Goal: Information Seeking & Learning: Learn about a topic

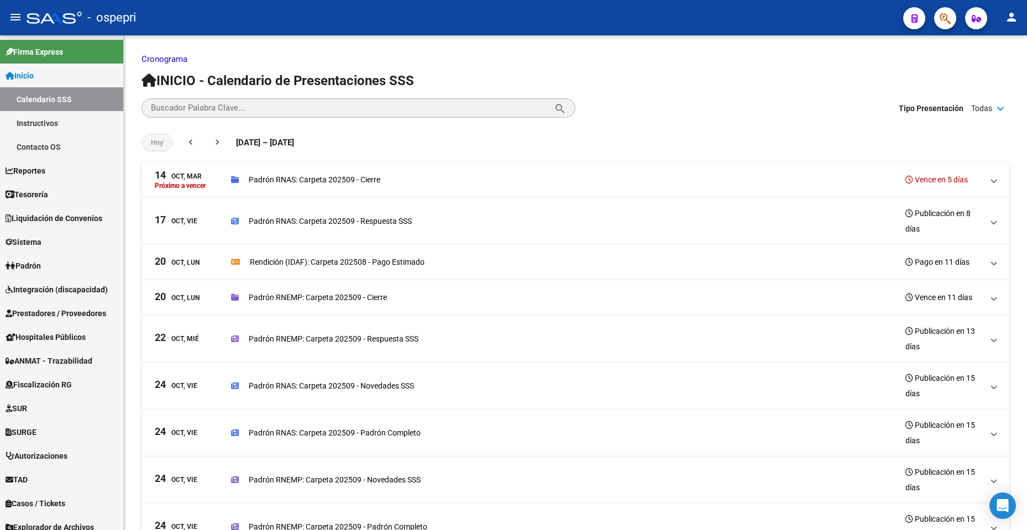
click at [809, 17] on div "- ospepri" at bounding box center [461, 18] width 868 height 24
drag, startPoint x: 232, startPoint y: 131, endPoint x: 360, endPoint y: 138, distance: 127.8
click at [360, 138] on div "[DATE] chevron_left chevron_right [DATE] – [DATE] [DATE] - [DATE]" at bounding box center [575, 143] width 868 height 40
click at [362, 138] on div "[DATE] chevron_left chevron_right [DATE] – [DATE] [DATE] - [DATE]" at bounding box center [575, 143] width 868 height 40
drag, startPoint x: 362, startPoint y: 138, endPoint x: 235, endPoint y: 132, distance: 127.3
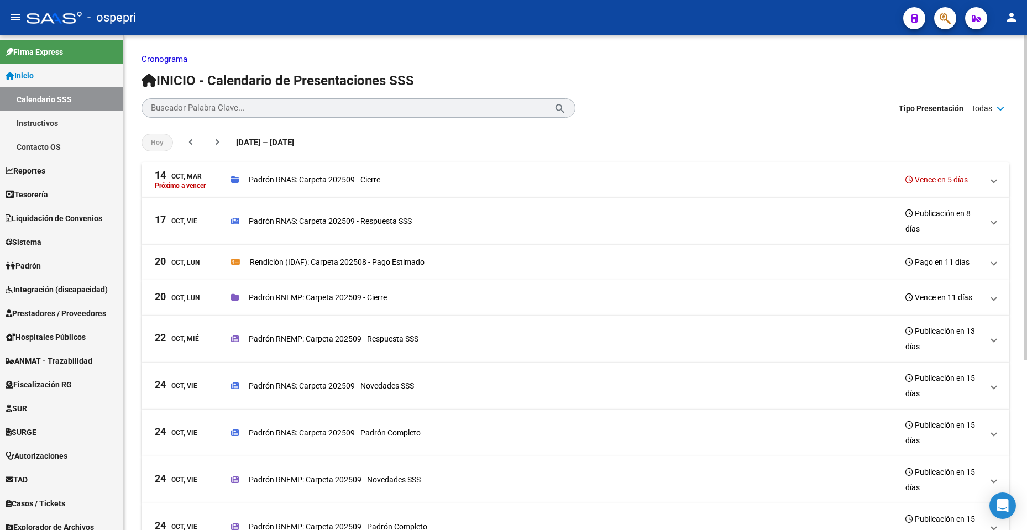
click at [235, 132] on div "[DATE] chevron_left chevron_right [DATE] – [DATE] [DATE] - [DATE]" at bounding box center [575, 143] width 868 height 40
click at [234, 132] on div "[DATE] chevron_left chevron_right [DATE] – [DATE] [DATE] - [DATE]" at bounding box center [575, 143] width 868 height 40
drag, startPoint x: 284, startPoint y: 139, endPoint x: 345, endPoint y: 141, distance: 60.9
click at [345, 141] on div "[DATE] chevron_left chevron_right [DATE] – [DATE] [DATE] - [DATE]" at bounding box center [575, 143] width 868 height 40
click at [354, 144] on div "[DATE] chevron_left chevron_right [DATE] – [DATE] [DATE] - [DATE]" at bounding box center [575, 143] width 868 height 40
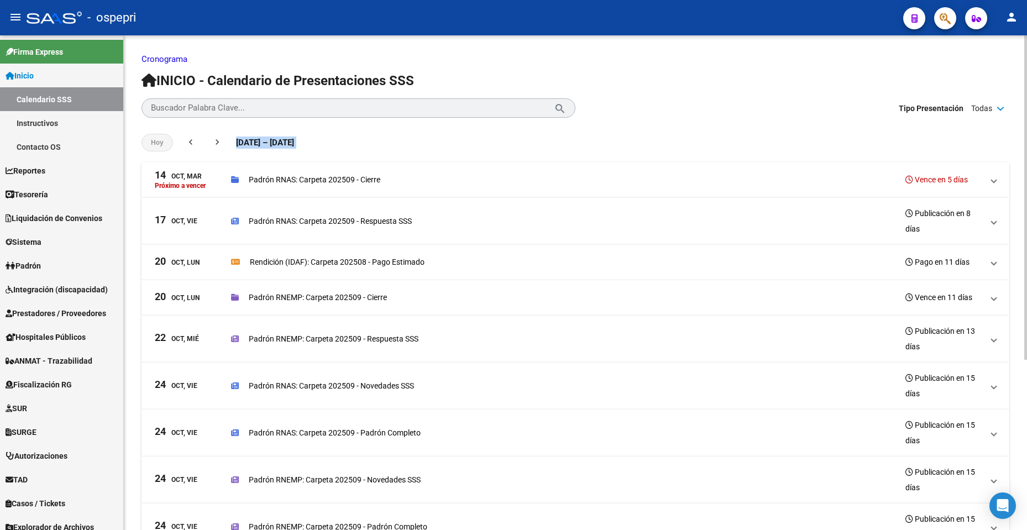
drag, startPoint x: 354, startPoint y: 144, endPoint x: 230, endPoint y: 143, distance: 124.4
click at [230, 143] on div "[DATE] chevron_left chevron_right [DATE] – [DATE] [DATE] - [DATE]" at bounding box center [575, 143] width 868 height 40
drag, startPoint x: 246, startPoint y: 139, endPoint x: 318, endPoint y: 138, distance: 71.3
click at [294, 139] on span "[DATE] – [DATE]" at bounding box center [265, 143] width 58 height 12
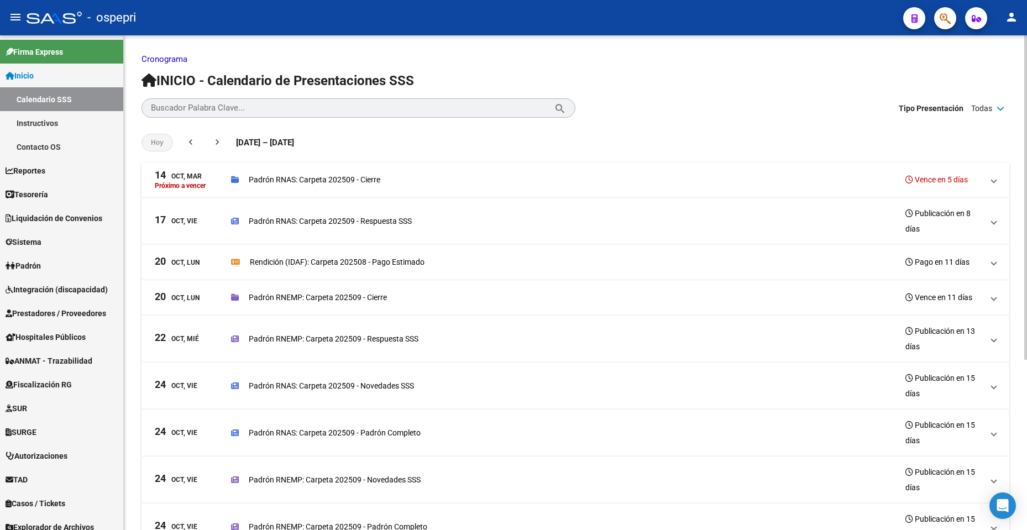
click at [294, 138] on span "[DATE] – [DATE]" at bounding box center [265, 143] width 58 height 12
drag, startPoint x: 359, startPoint y: 141, endPoint x: 229, endPoint y: 142, distance: 129.3
click at [229, 142] on div "[DATE] chevron_left chevron_right [DATE] – [DATE] [DATE] - [DATE]" at bounding box center [575, 143] width 868 height 40
drag, startPoint x: 235, startPoint y: 142, endPoint x: 291, endPoint y: 142, distance: 55.8
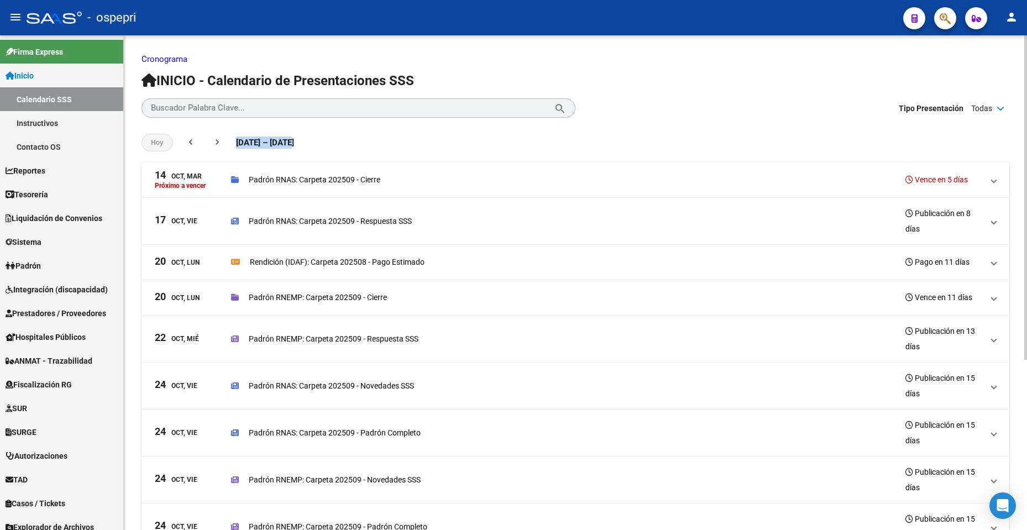
click at [291, 142] on span "[DATE] – [DATE]" at bounding box center [265, 143] width 58 height 12
click at [292, 142] on span "[DATE] – [DATE]" at bounding box center [265, 143] width 58 height 12
click at [306, 89] on h1 "INICIO - Calendario de Presentaciones SSS" at bounding box center [575, 81] width 868 height 18
click at [306, 77] on span "INICIO - Calendario de Presentaciones SSS" at bounding box center [277, 80] width 272 height 15
click at [313, 77] on span "INICIO - Calendario de Presentaciones SSS" at bounding box center [277, 80] width 272 height 15
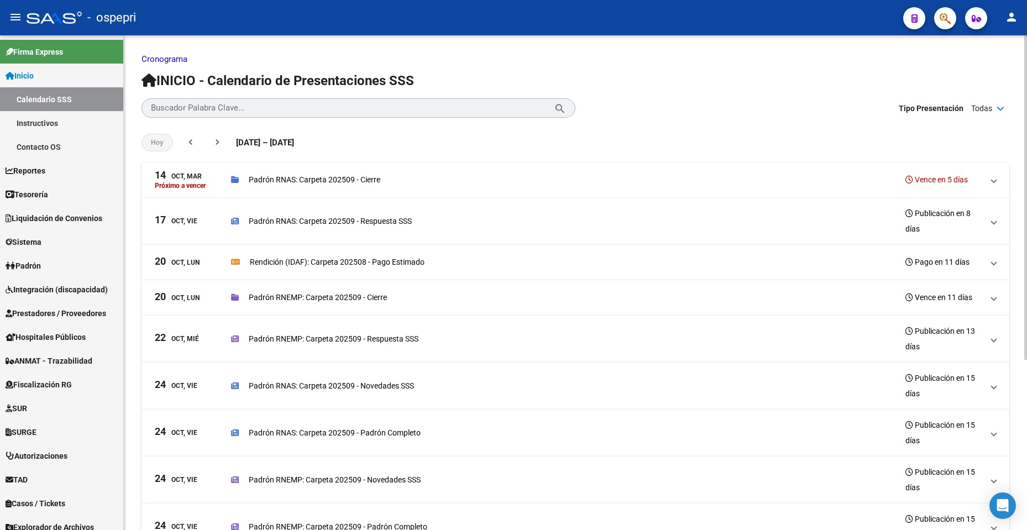
click at [281, 70] on div "Cronograma INICIO - Calendario de Presentaciones SSS Buscador Palabra Clave... …" at bounding box center [575, 408] width 868 height 710
click at [281, 76] on span "INICIO - Calendario de Presentaciones SSS" at bounding box center [277, 80] width 272 height 15
click at [299, 79] on span "INICIO - Calendario de Presentaciones SSS" at bounding box center [277, 80] width 272 height 15
drag, startPoint x: 299, startPoint y: 79, endPoint x: 351, endPoint y: 81, distance: 52.5
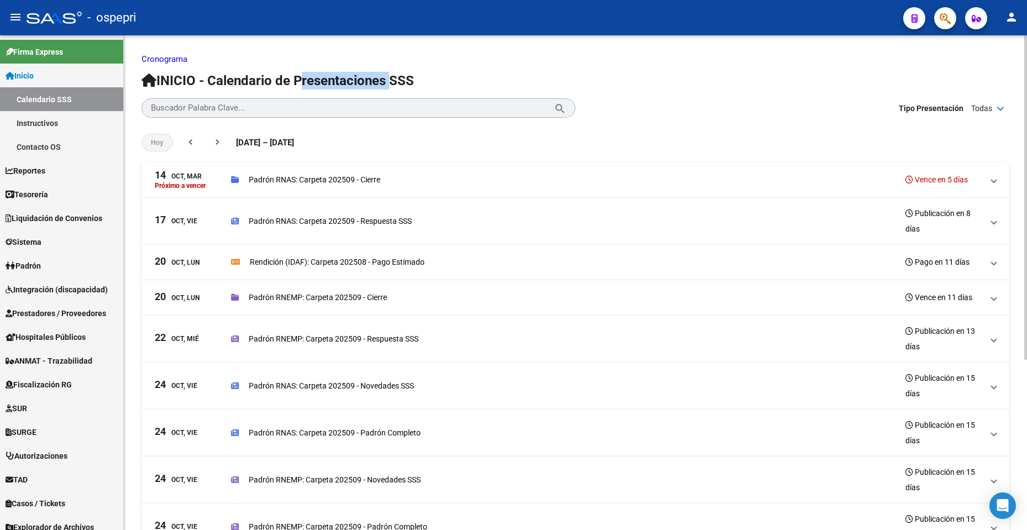
click at [351, 81] on span "INICIO - Calendario de Presentaciones SSS" at bounding box center [277, 80] width 272 height 15
